Goal: Transaction & Acquisition: Purchase product/service

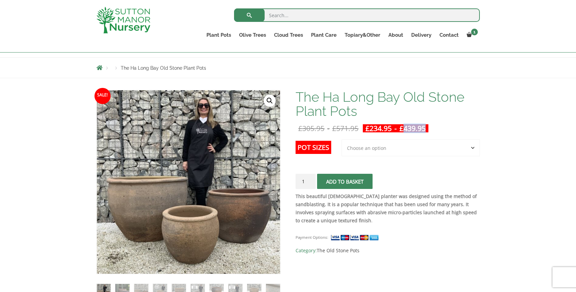
scroll to position [68, 0]
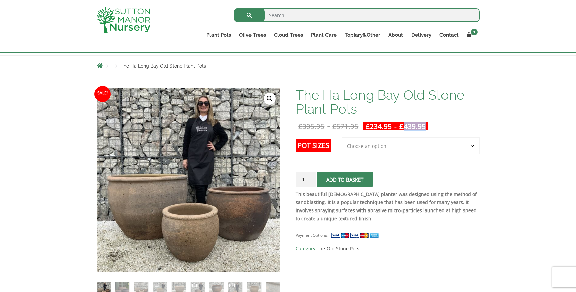
click at [391, 147] on select "Choose an option 3rd to Largest Pot In The Picture 2nd to Largest Pot In The Pi…" at bounding box center [411, 145] width 138 height 17
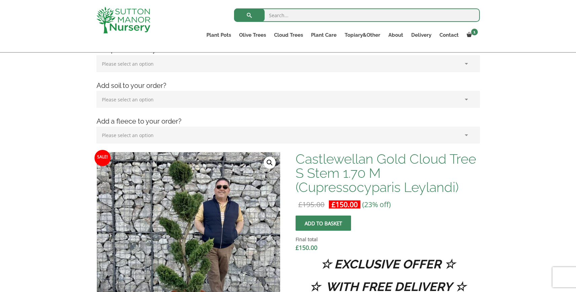
scroll to position [107, 0]
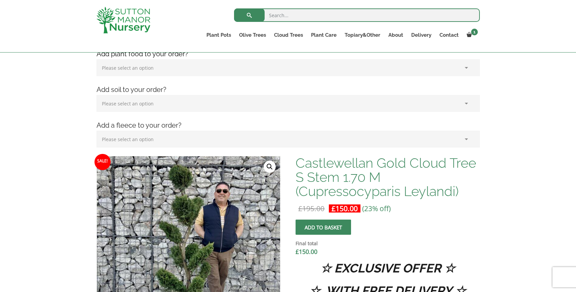
click at [177, 70] on select "Please select an option (x1) 1k Bag (£15.00) (x2) 1k Bag (£30.00) (x3) 1k Bag (…" at bounding box center [288, 67] width 383 height 17
click at [189, 71] on select "Please select an option (x1) 1k Bag (£15.00) (x2) 1k Bag (£30.00) (x3) 1k Bag (…" at bounding box center [288, 67] width 383 height 17
click at [212, 67] on select "Please select an option (x1) 1k Bag (£15.00) (x2) 1k Bag (£30.00) (x3) 1k Bag (…" at bounding box center [288, 67] width 383 height 17
